Goal: Information Seeking & Learning: Learn about a topic

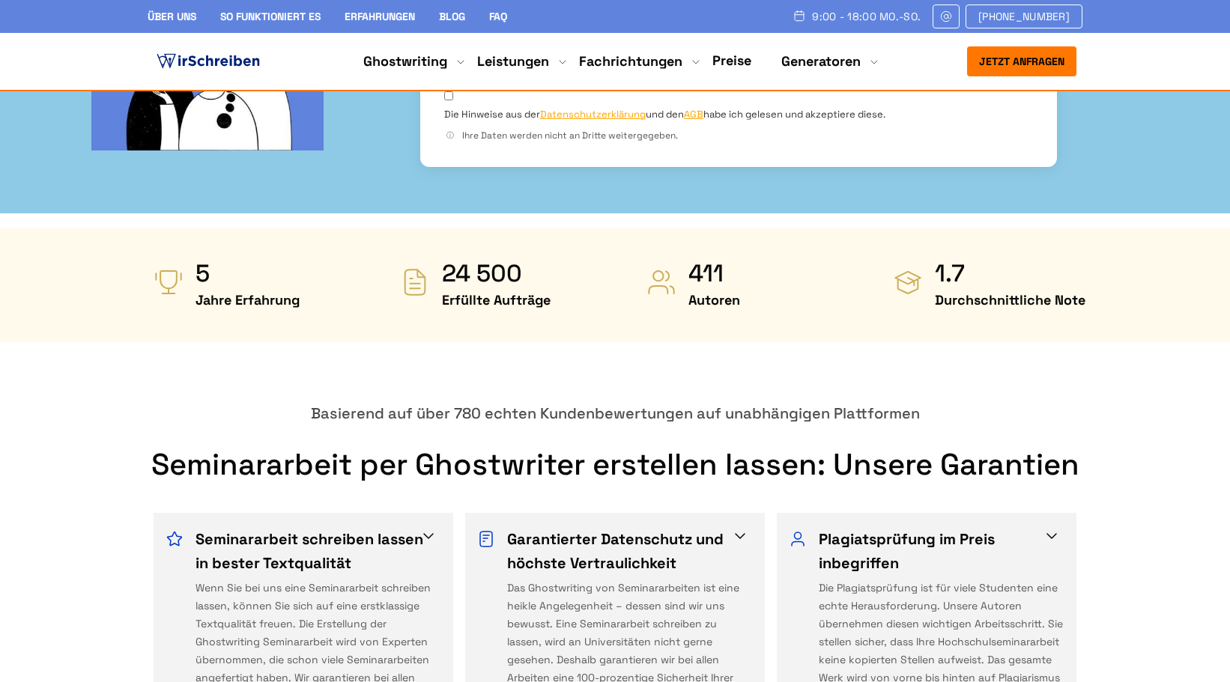
scroll to position [255, 0]
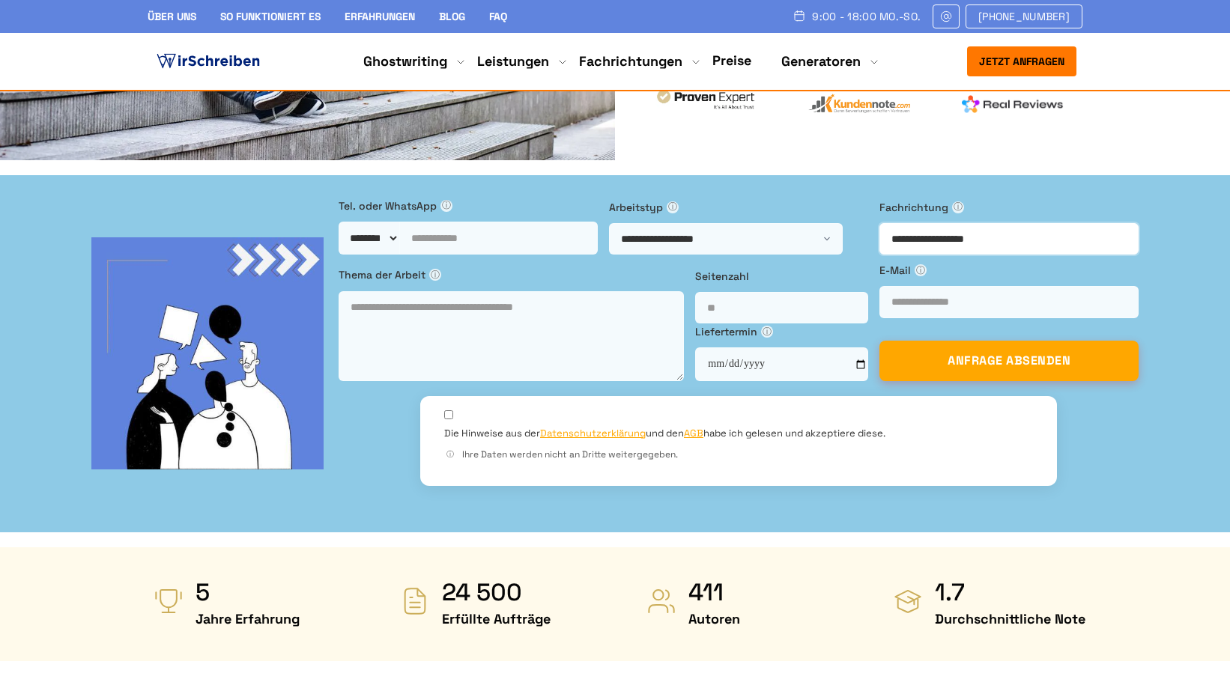
drag, startPoint x: 852, startPoint y: 216, endPoint x: 555, endPoint y: 9, distance: 362.6
click at [1013, 198] on div "**********" at bounding box center [615, 354] width 1200 height 312
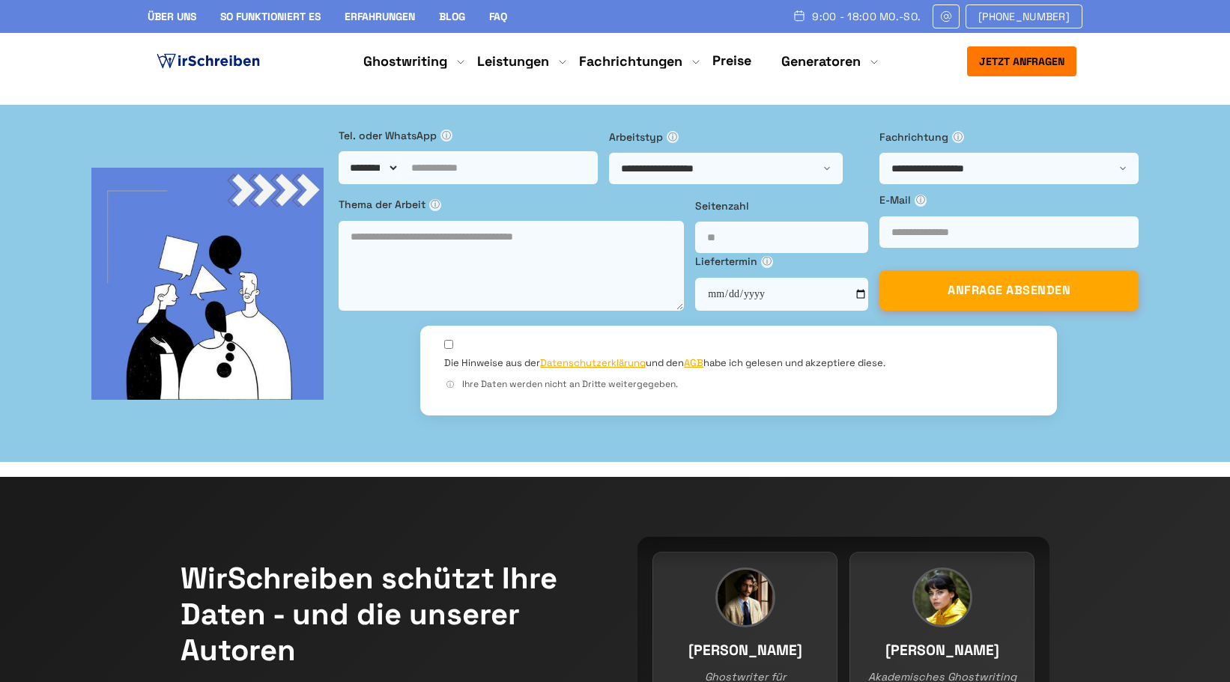
drag, startPoint x: 148, startPoint y: 161, endPoint x: 527, endPoint y: 204, distance: 381.4
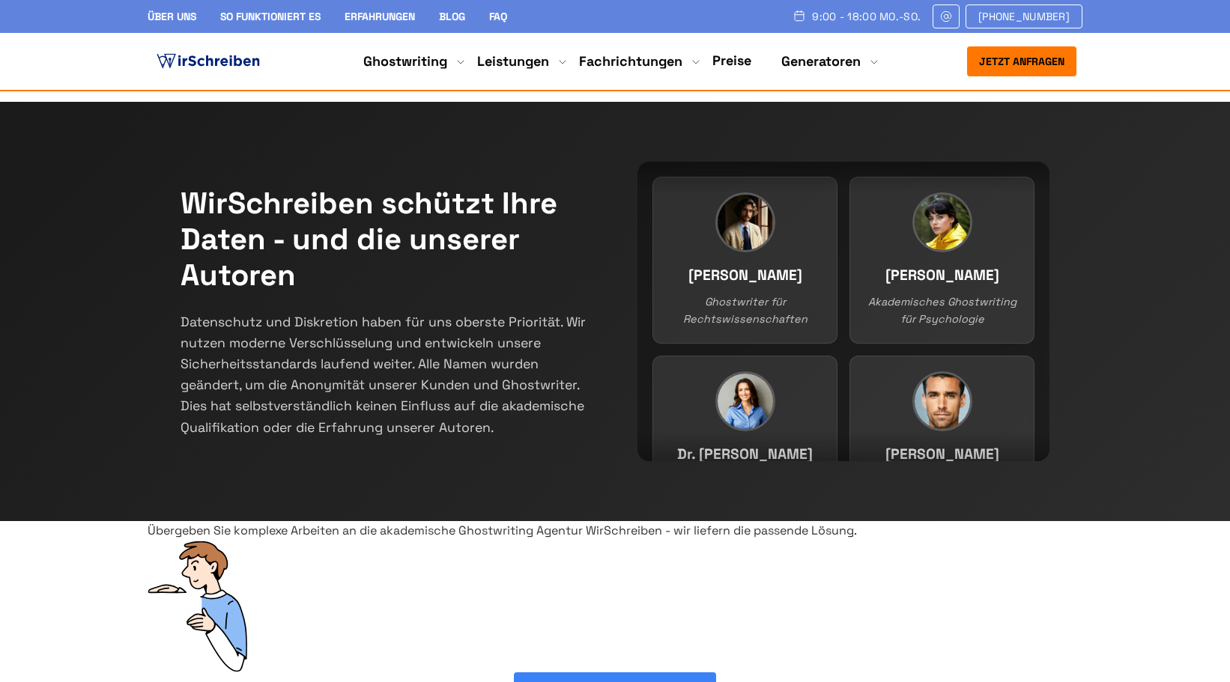
scroll to position [136, 0]
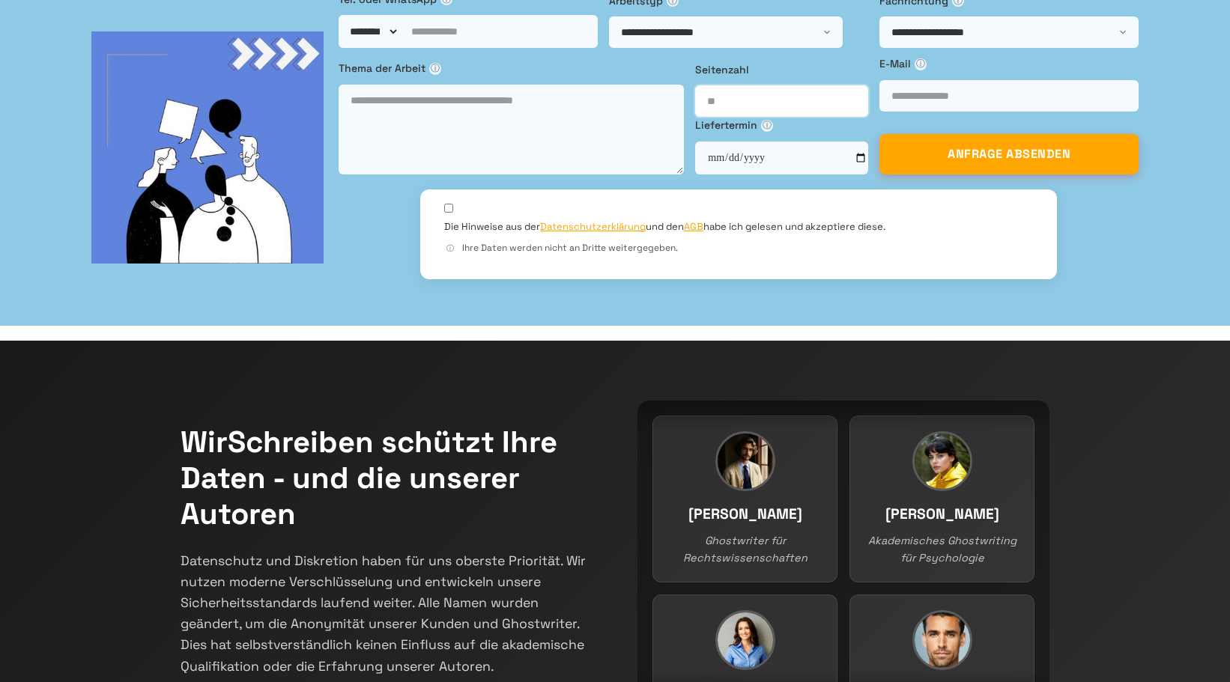
click at [695, 117] on input "number" at bounding box center [781, 100] width 173 height 31
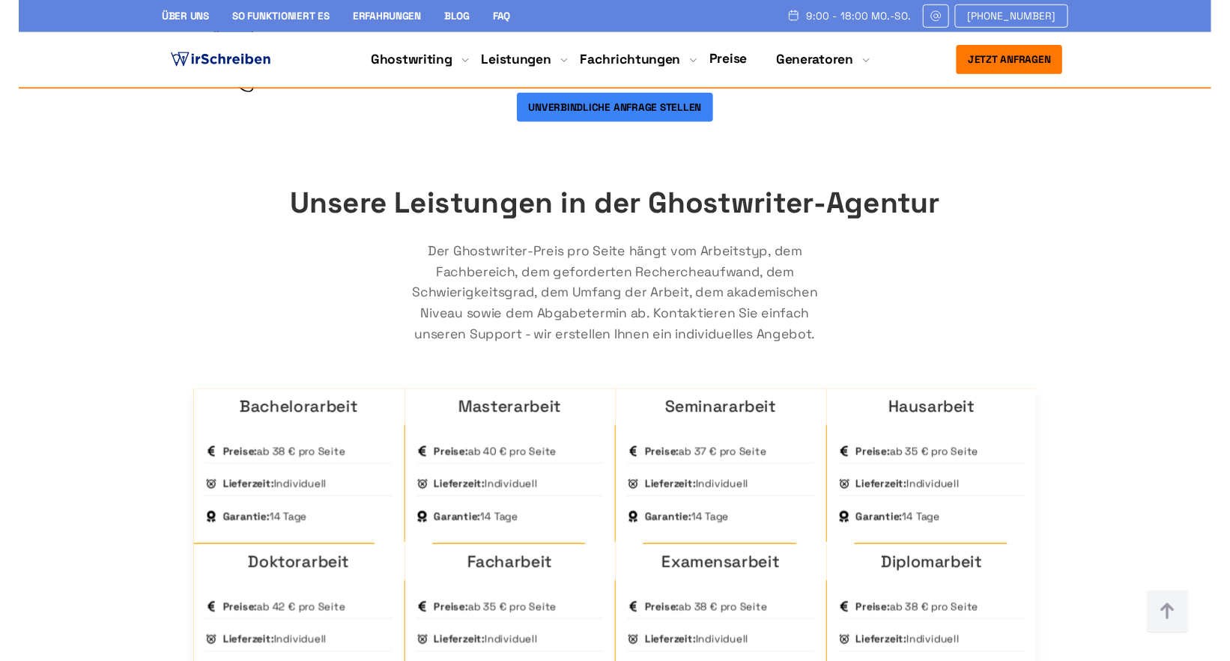
scroll to position [865, 0]
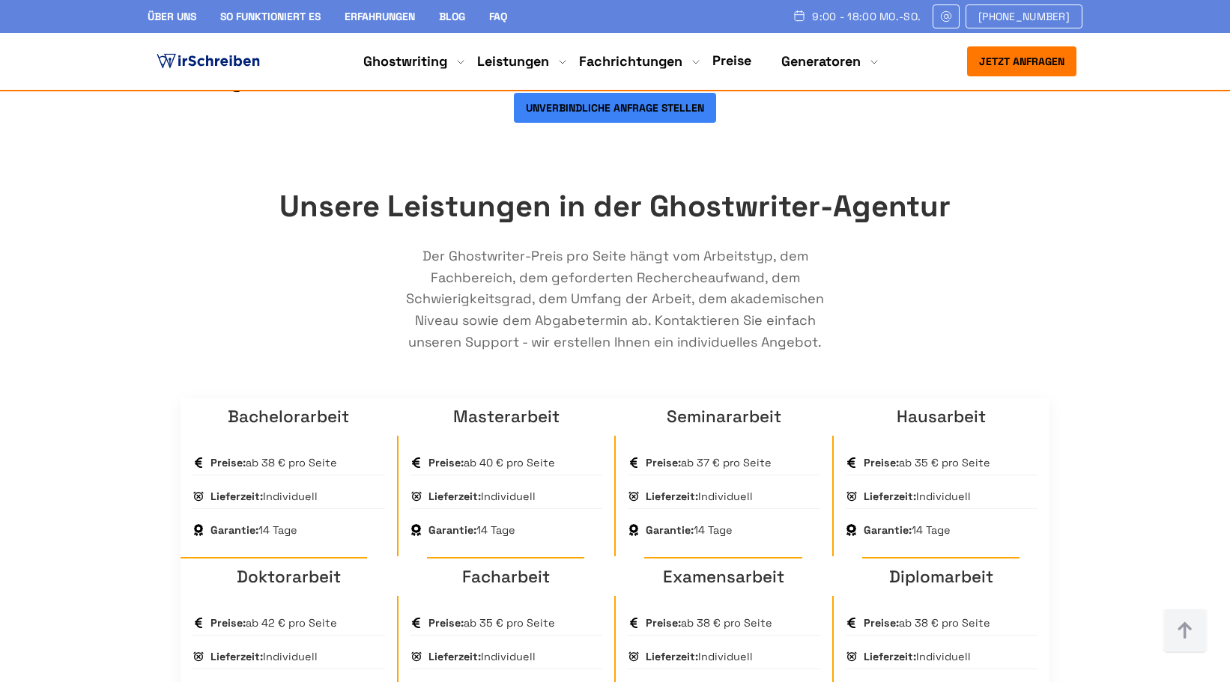
drag, startPoint x: 754, startPoint y: 396, endPoint x: 341, endPoint y: 416, distance: 414.0
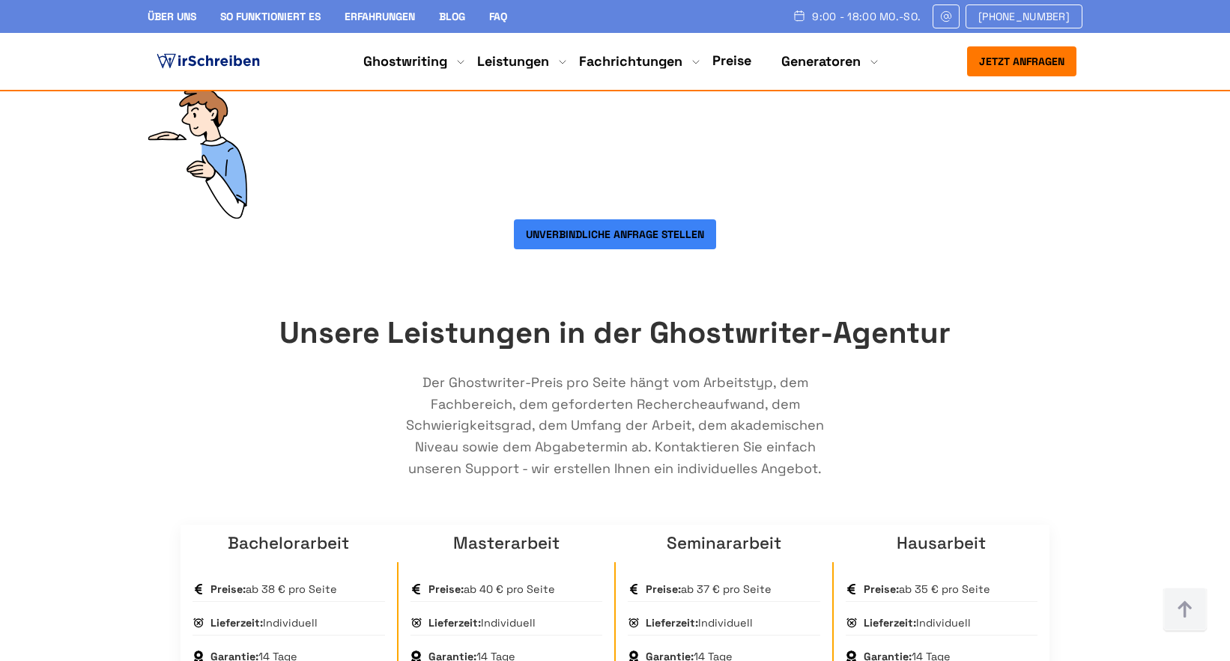
scroll to position [765, 0]
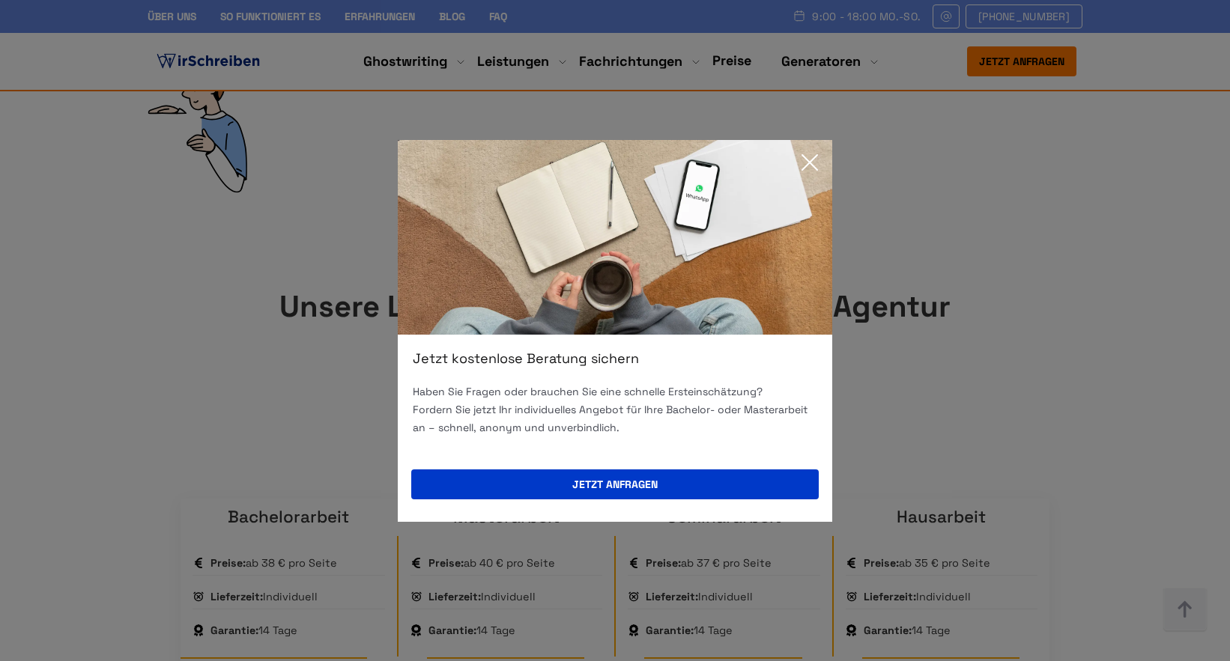
click at [807, 165] on icon at bounding box center [809, 162] width 15 height 15
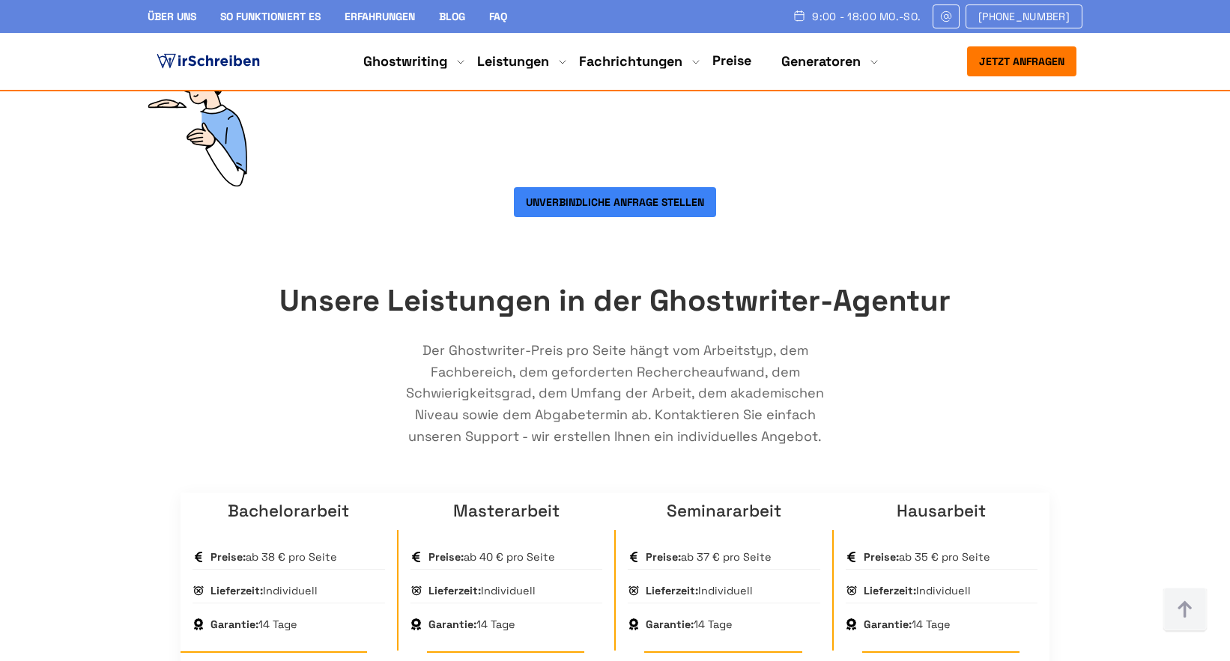
scroll to position [909, 0]
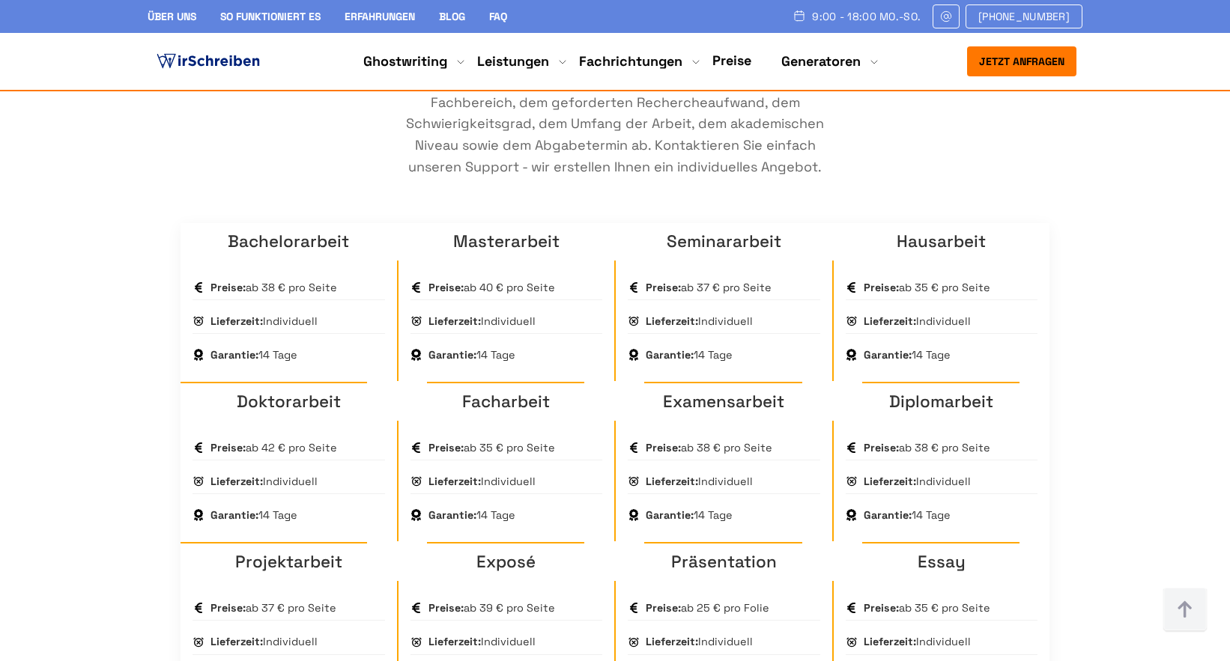
scroll to position [1013, 0]
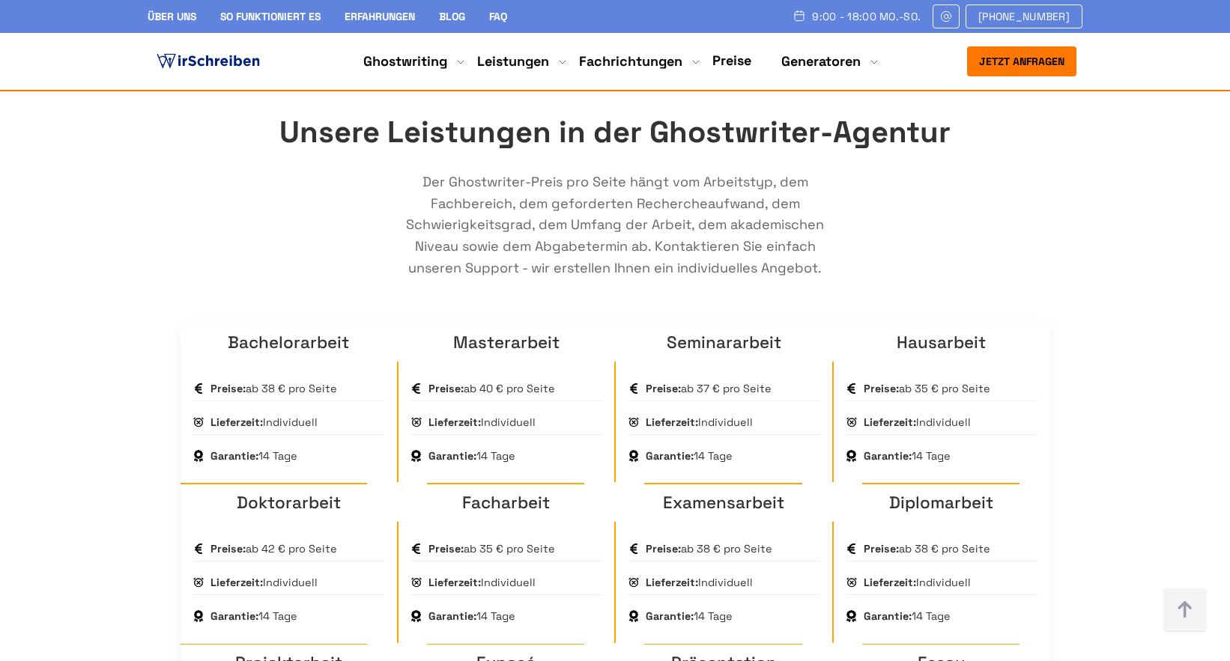
scroll to position [939, 0]
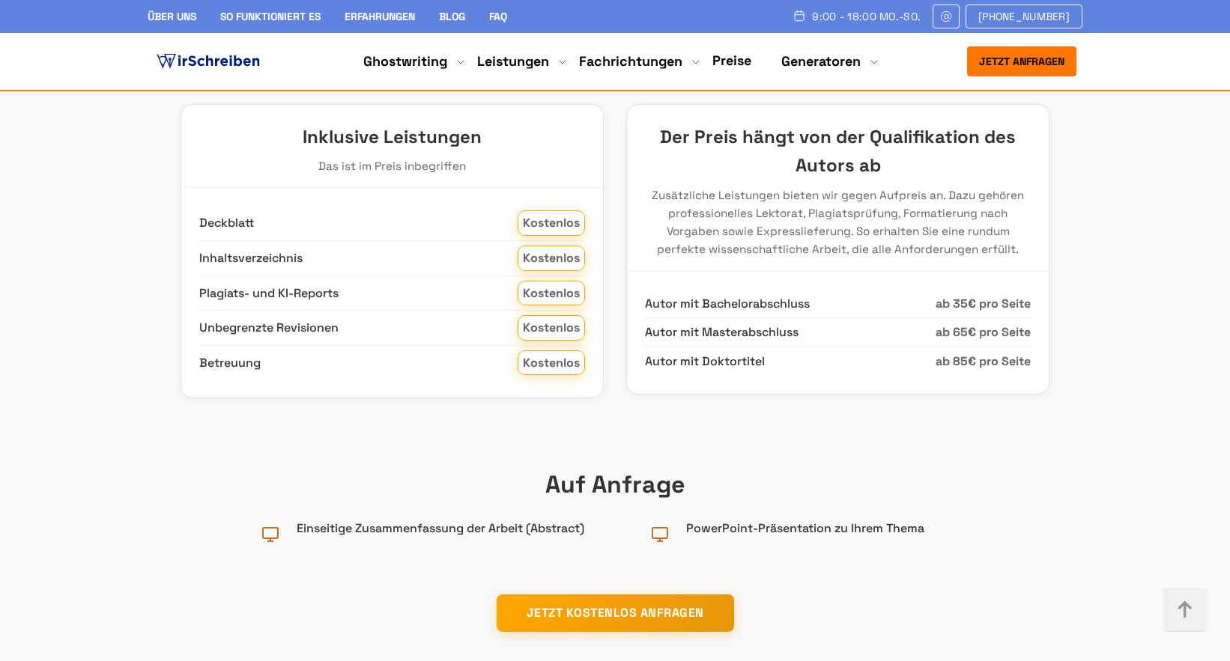
scroll to position [2273, 0]
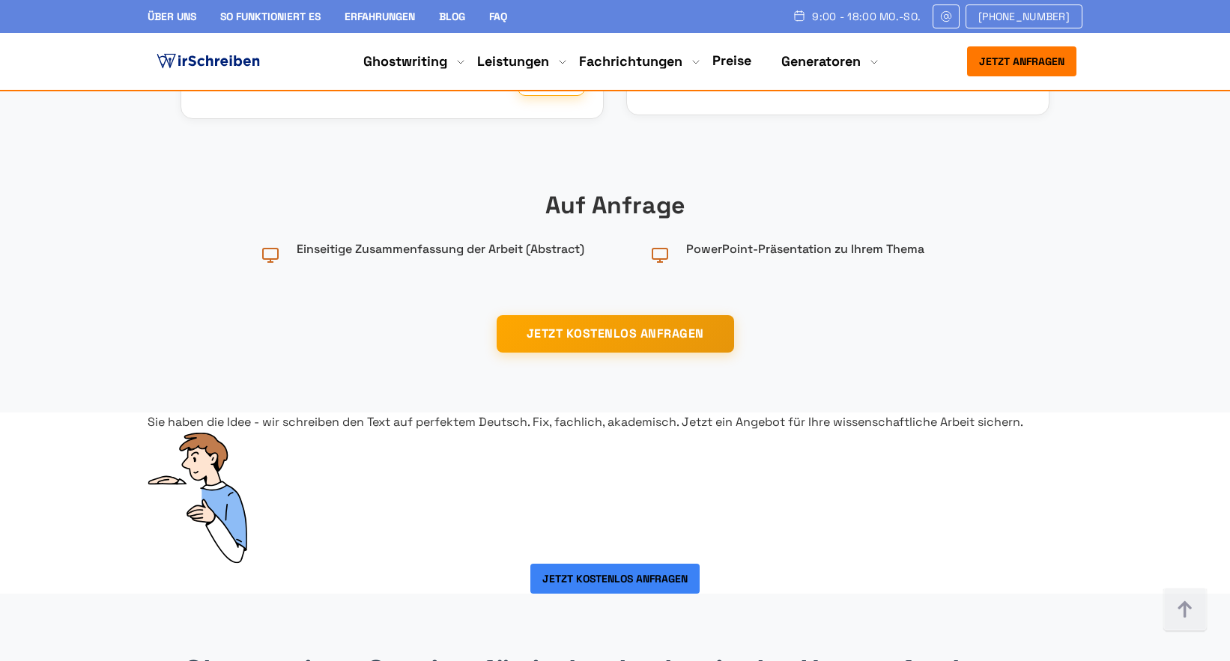
click at [367, 11] on link "Erfahrungen" at bounding box center [380, 16] width 70 height 13
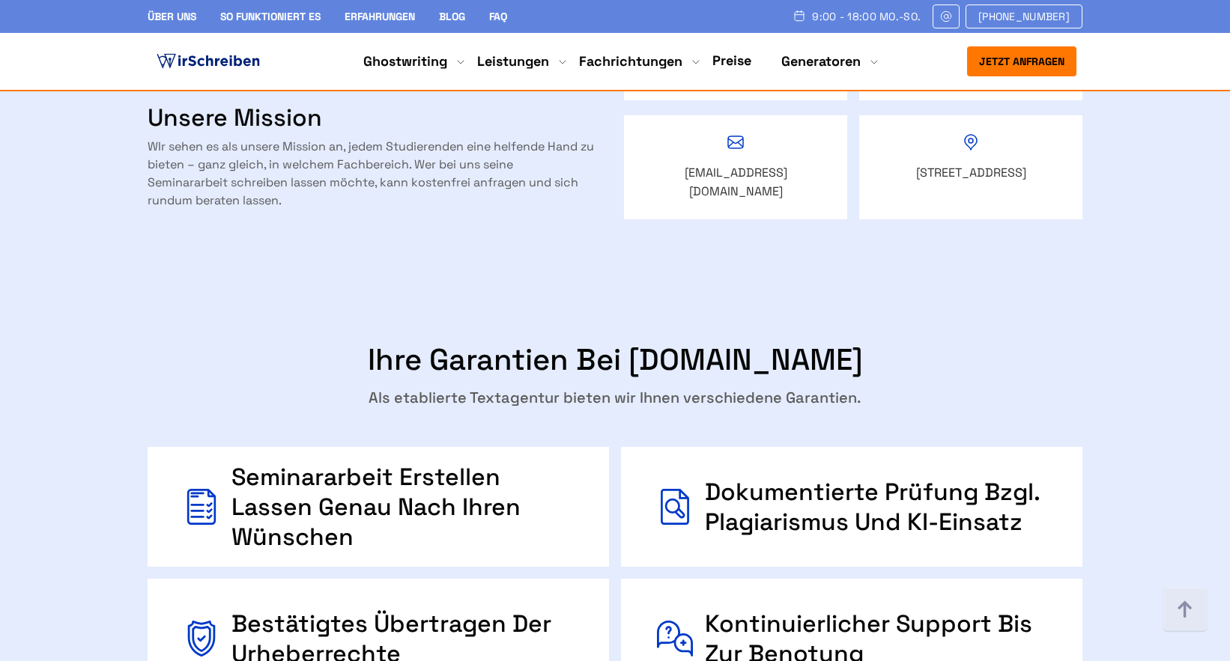
scroll to position [3026, 0]
